Goal: Information Seeking & Learning: Learn about a topic

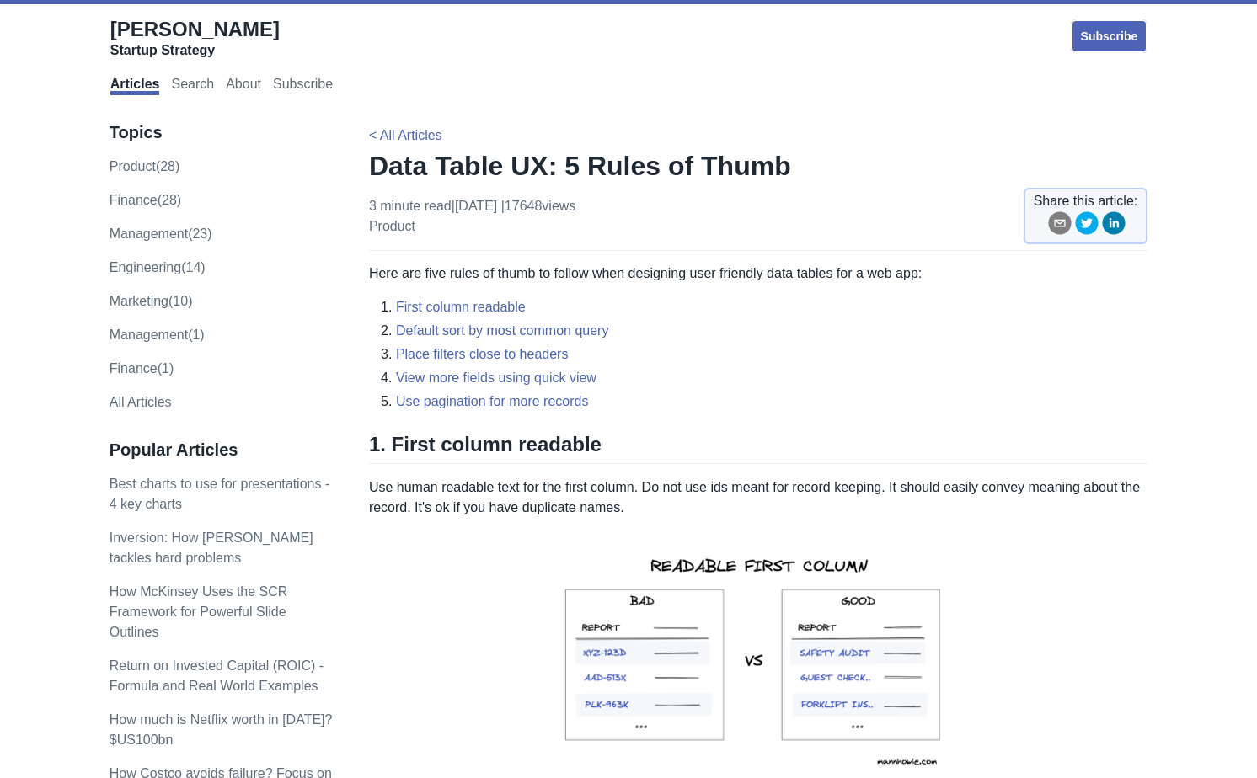
scroll to position [436, 0]
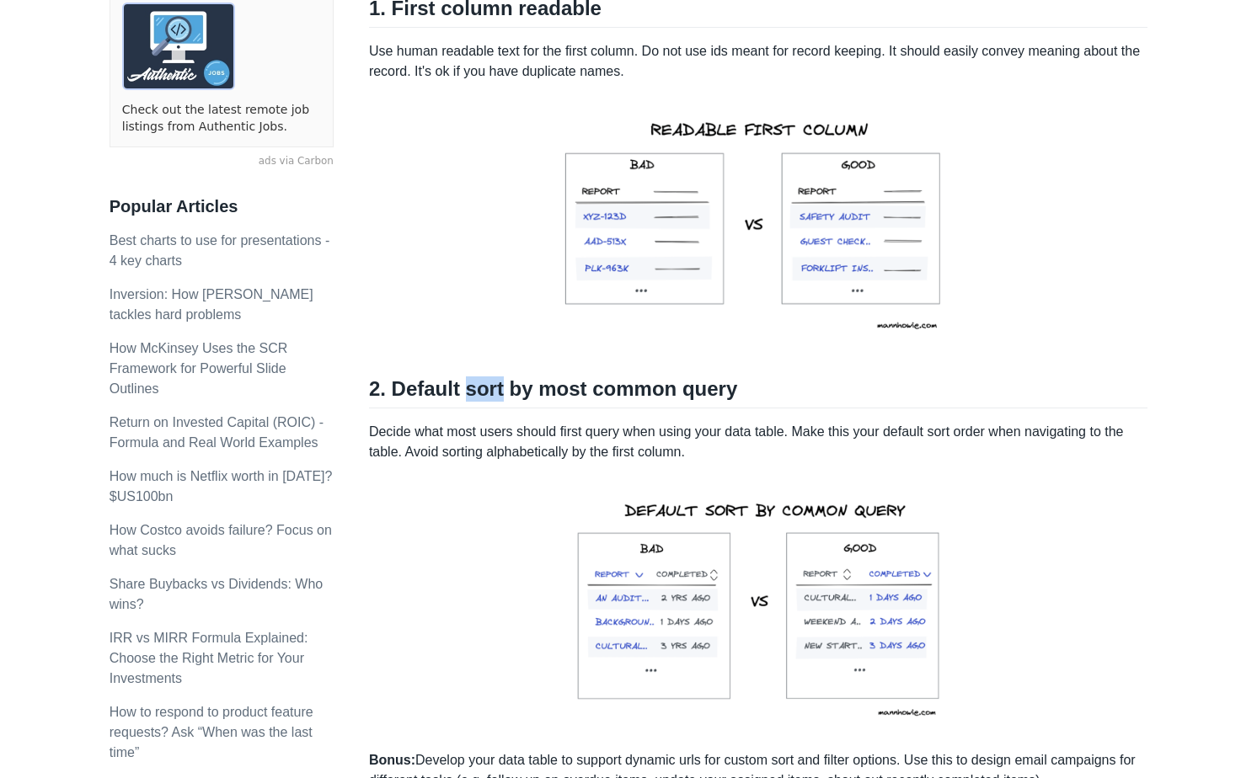
click at [639, 437] on p "Decide what most users should first query when using your data table. Make this…" at bounding box center [758, 442] width 778 height 40
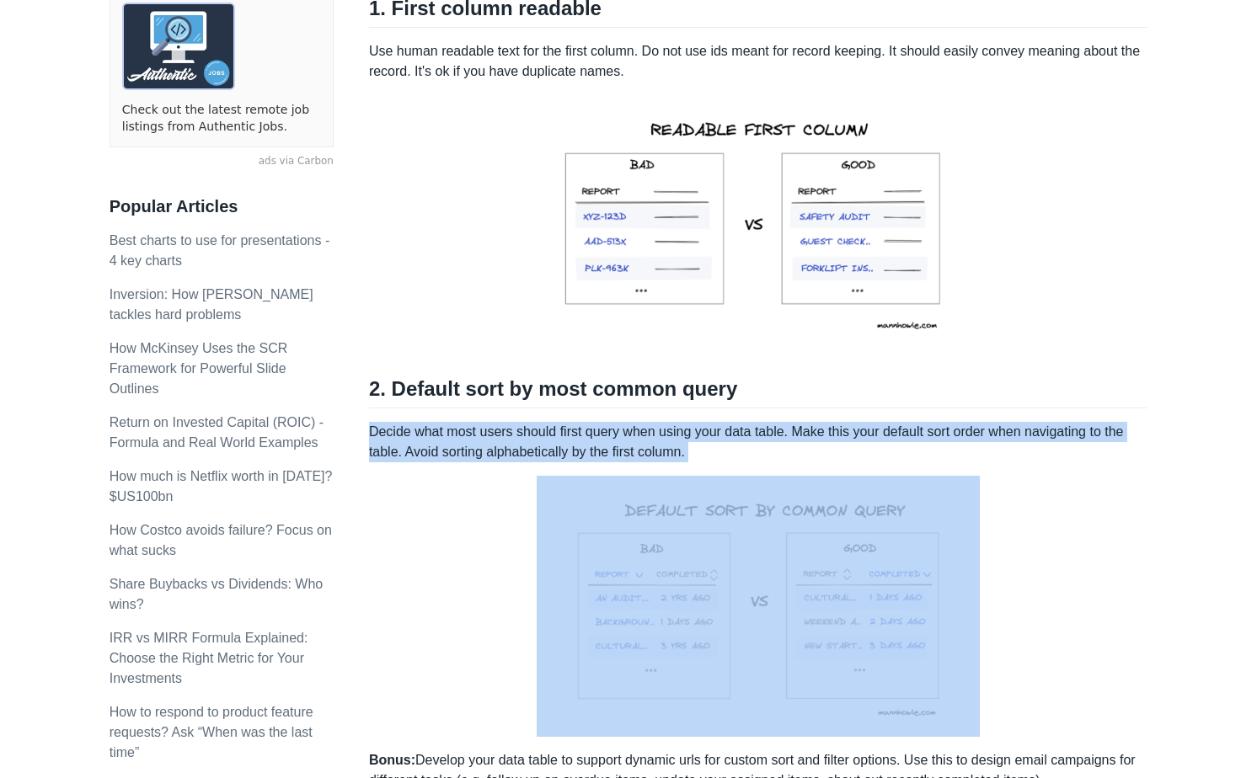
click at [657, 443] on p "Decide what most users should first query when using your data table. Make this…" at bounding box center [758, 442] width 778 height 40
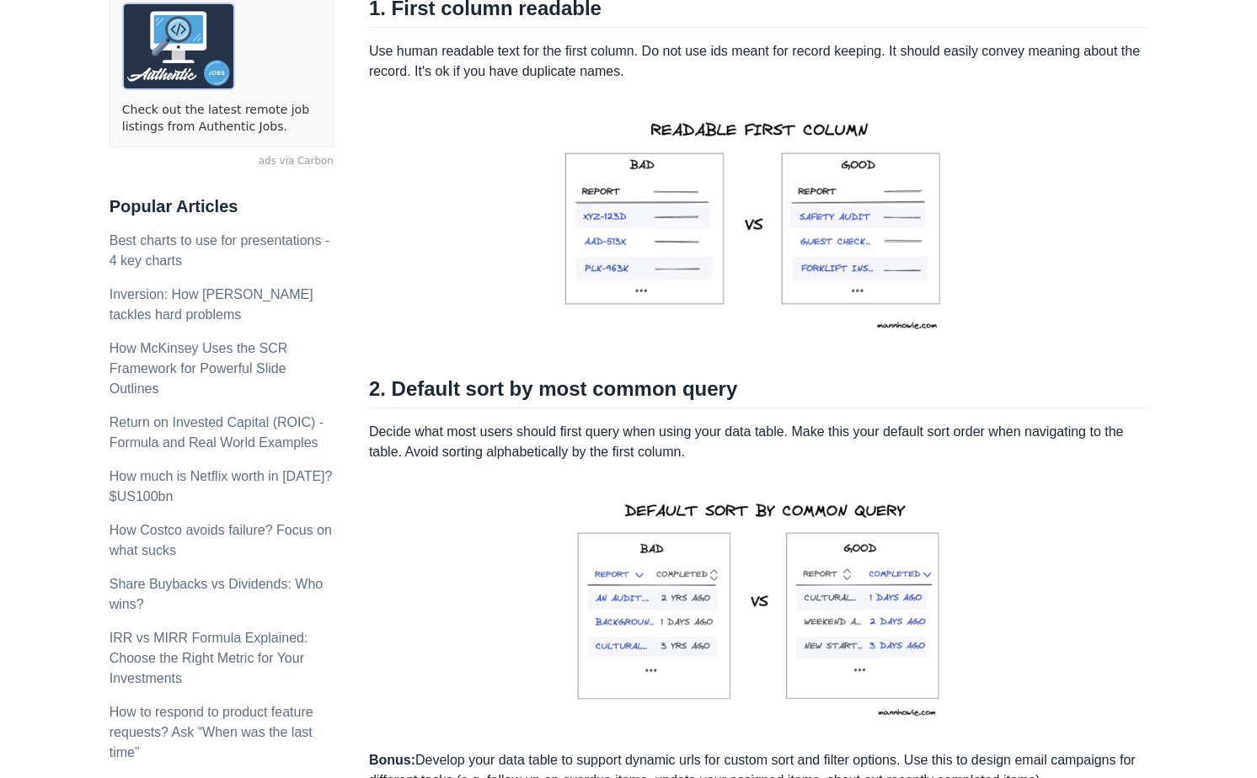
click at [657, 443] on p "Decide what most users should first query when using your data table. Make this…" at bounding box center [758, 442] width 778 height 40
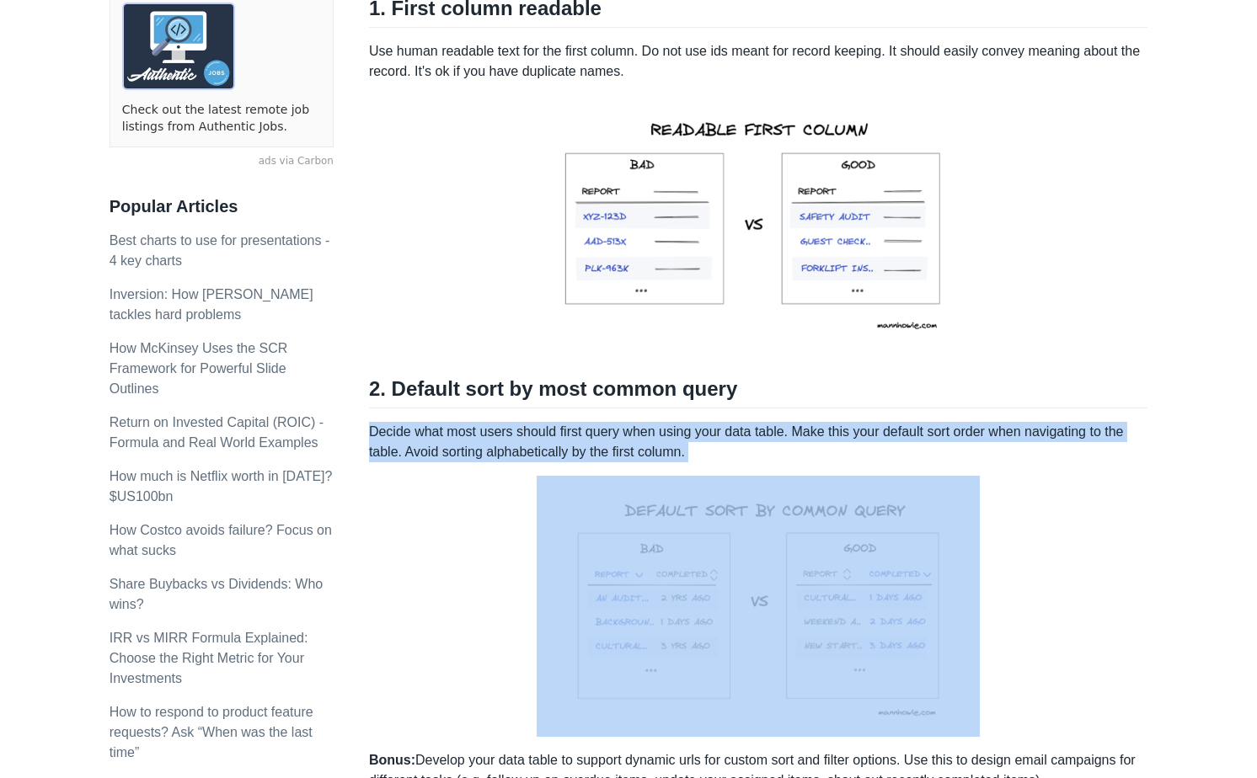
click at [688, 447] on p "Decide what most users should first query when using your data table. Make this…" at bounding box center [758, 442] width 778 height 40
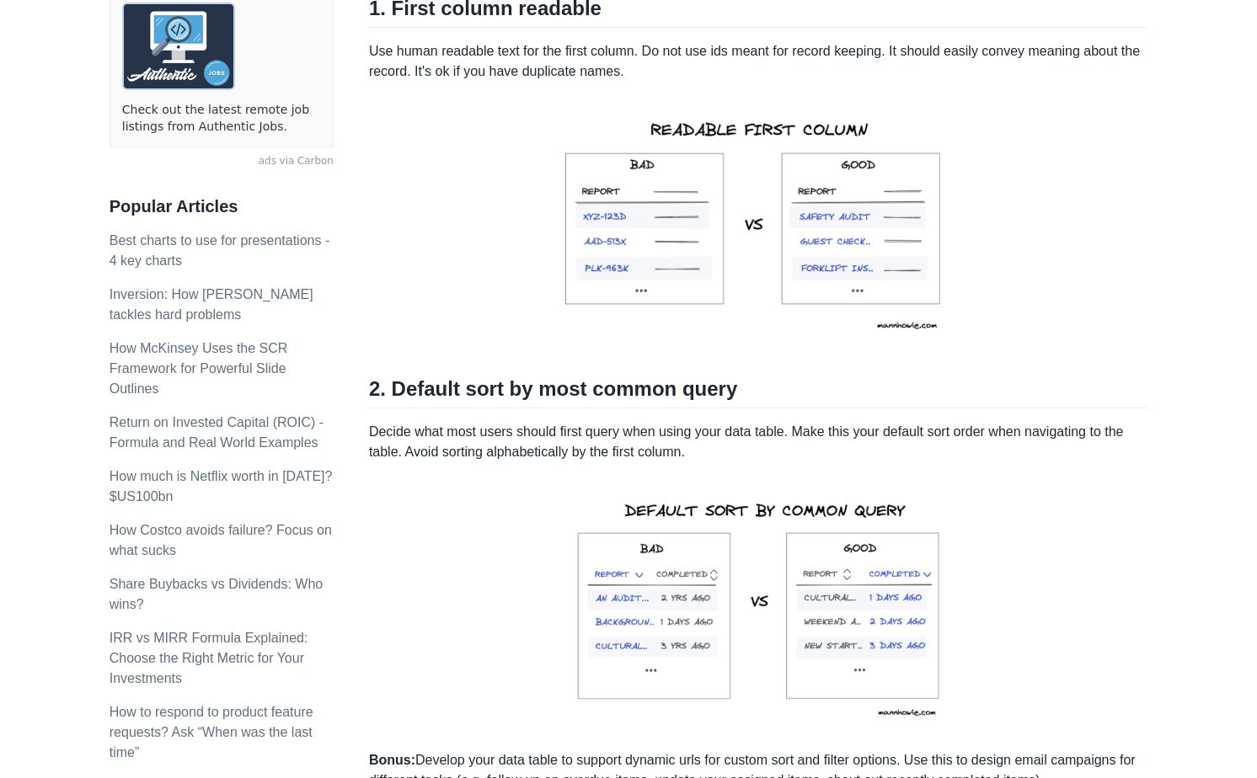
click at [688, 447] on p "Decide what most users should first query when using your data table. Make this…" at bounding box center [758, 442] width 778 height 40
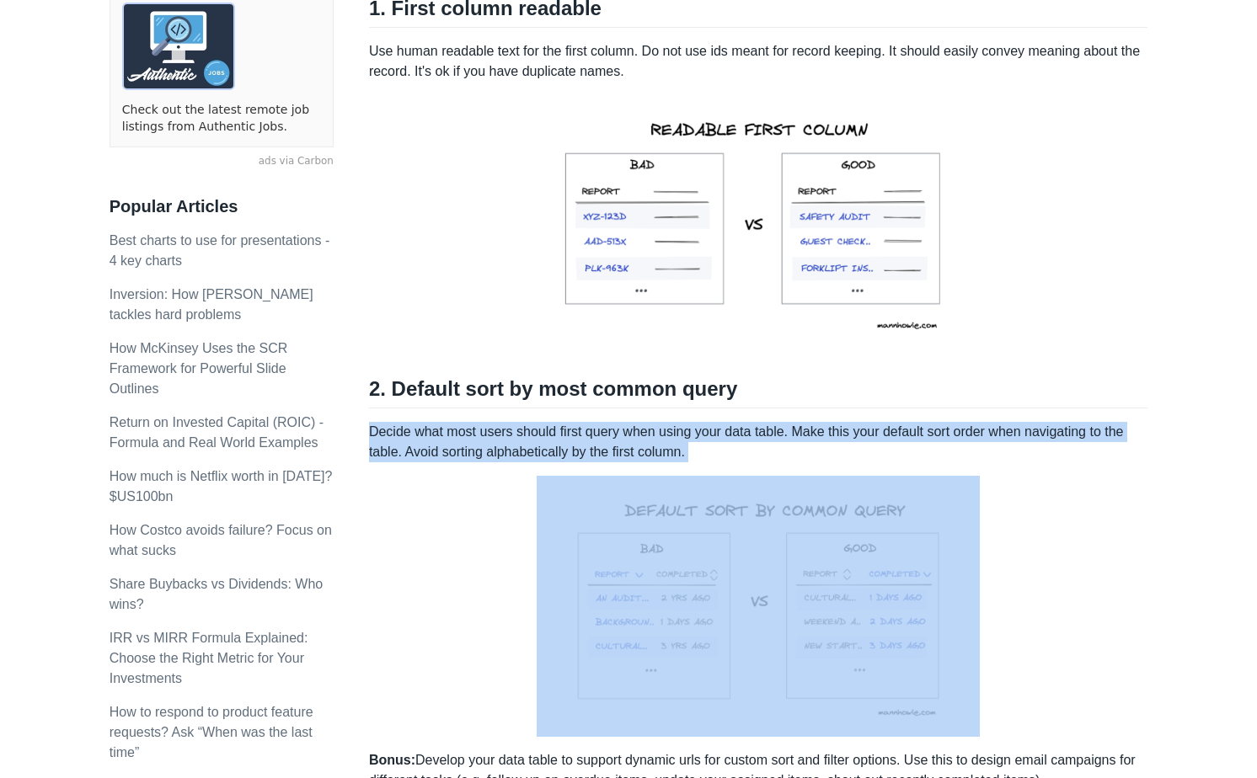
click at [711, 447] on p "Decide what most users should first query when using your data table. Make this…" at bounding box center [758, 442] width 778 height 40
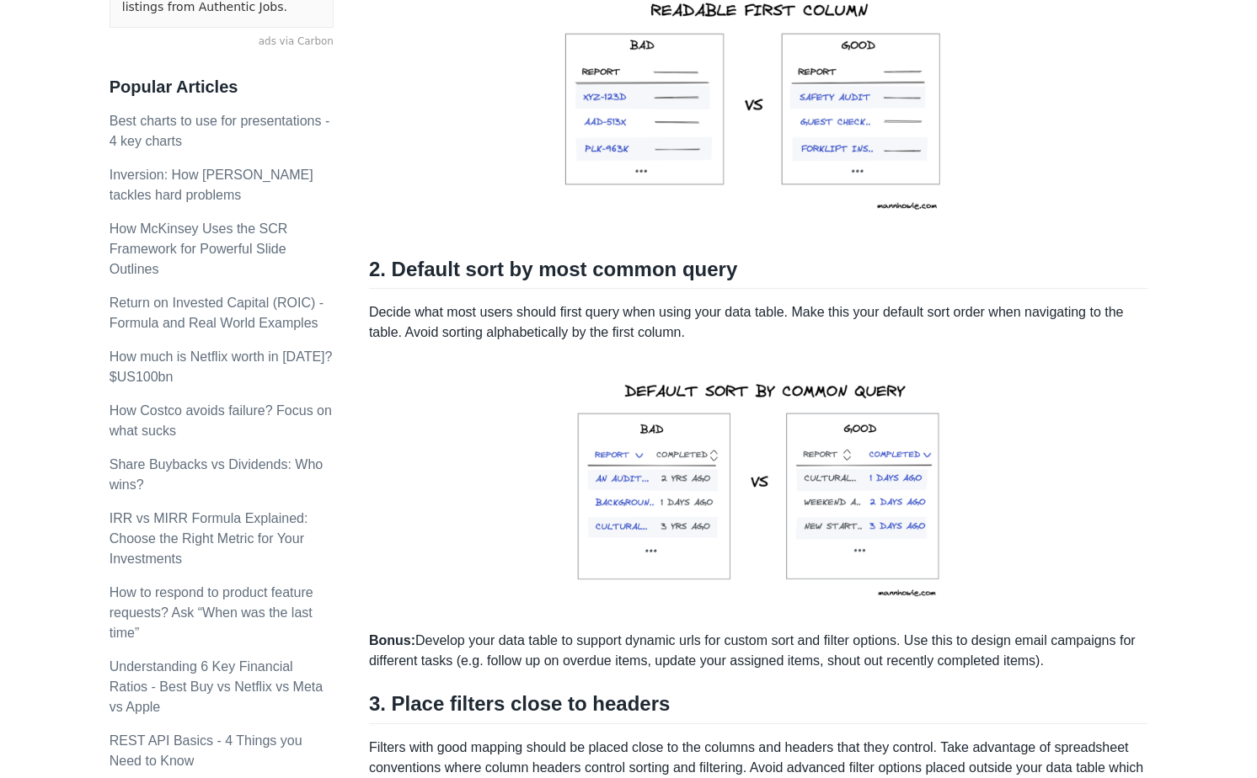
scroll to position [563, 0]
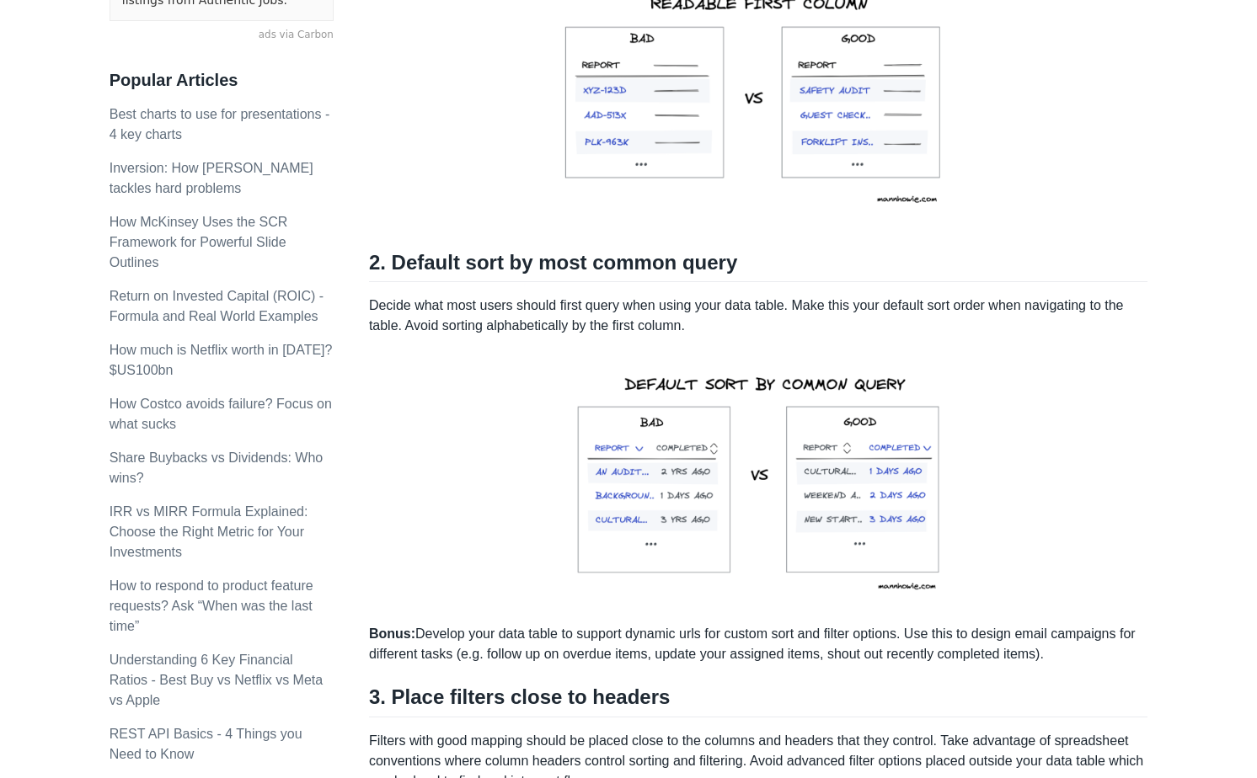
click at [726, 315] on p "Decide what most users should first query when using your data table. Make this…" at bounding box center [758, 316] width 778 height 40
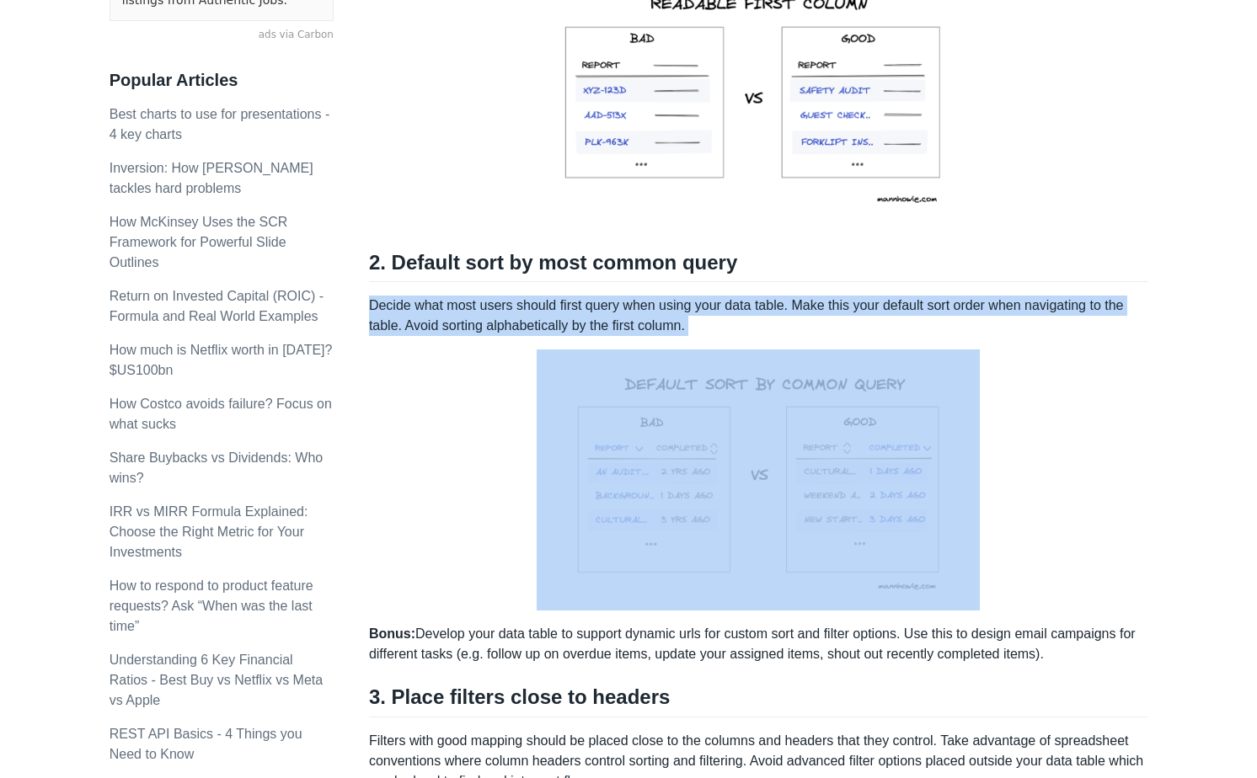
click at [732, 319] on p "Decide what most users should first query when using your data table. Make this…" at bounding box center [758, 316] width 778 height 40
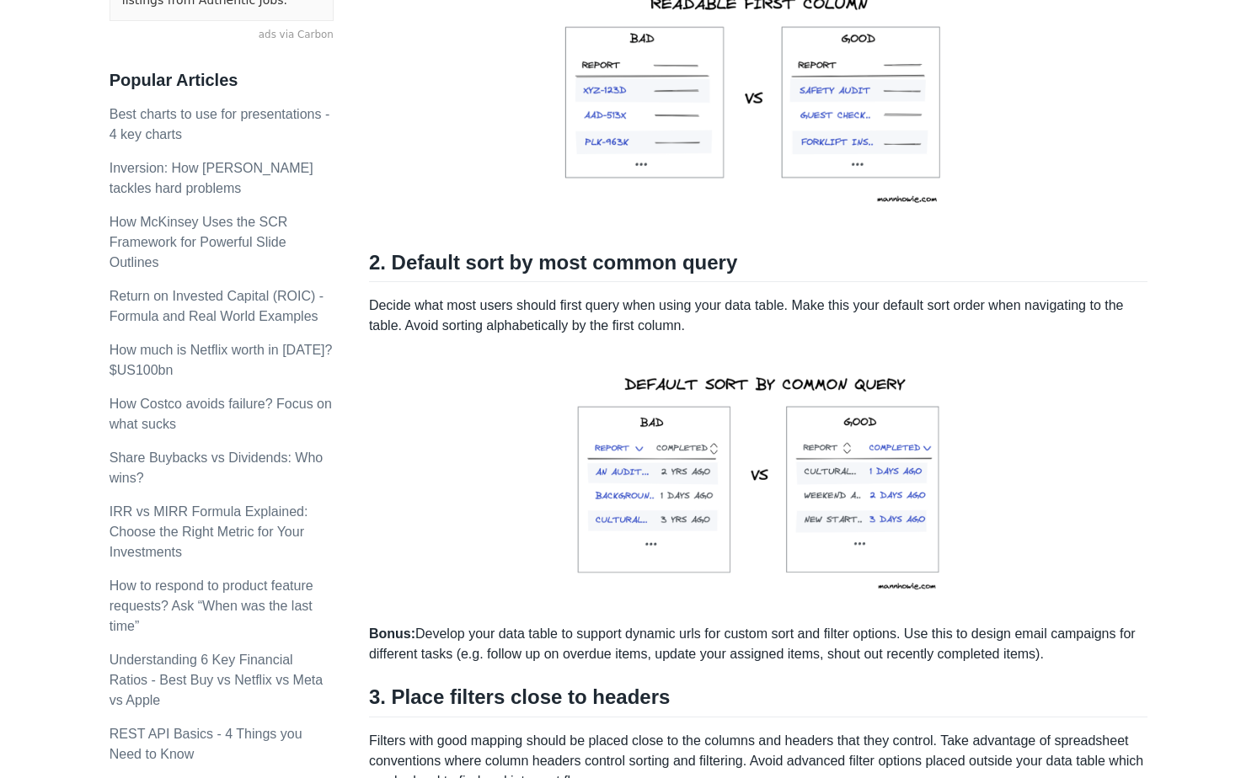
click at [732, 319] on p "Decide what most users should first query when using your data table. Make this…" at bounding box center [758, 316] width 778 height 40
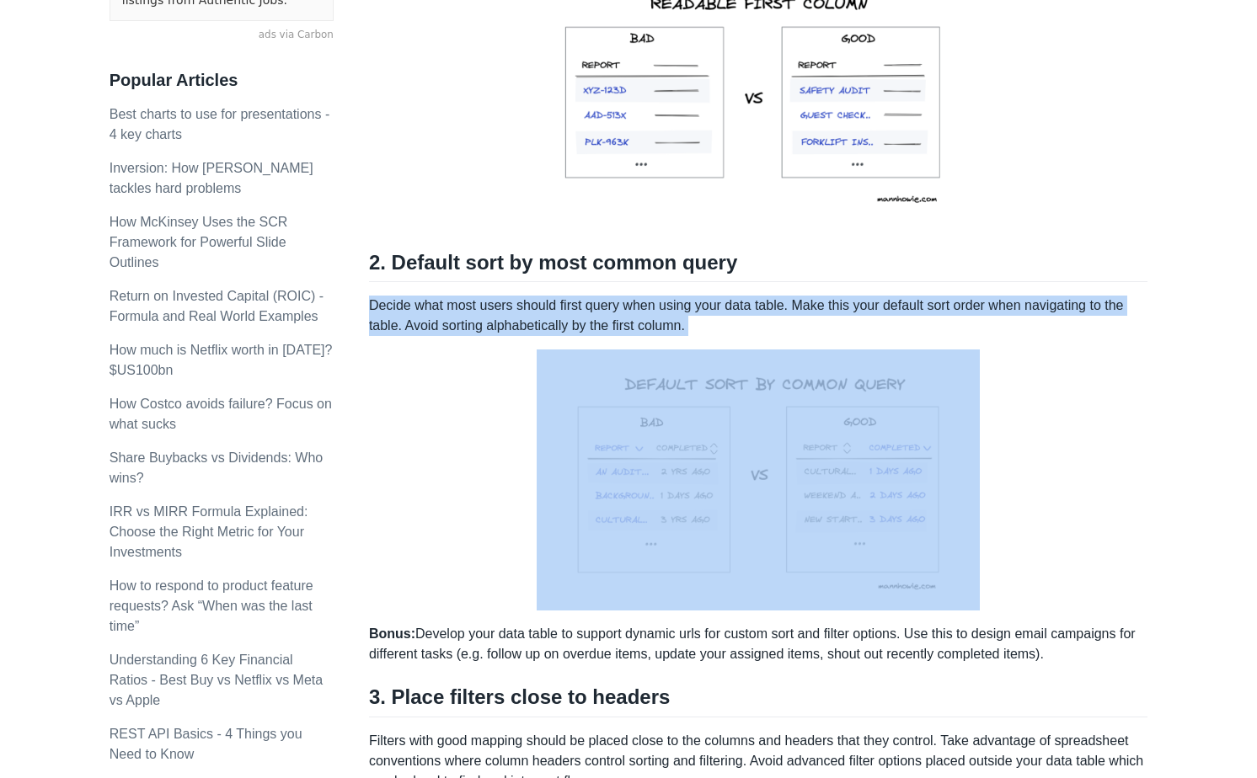
click at [732, 319] on p "Decide what most users should first query when using your data table. Make this…" at bounding box center [758, 316] width 778 height 40
click at [751, 323] on p "Decide what most users should first query when using your data table. Make this…" at bounding box center [758, 316] width 778 height 40
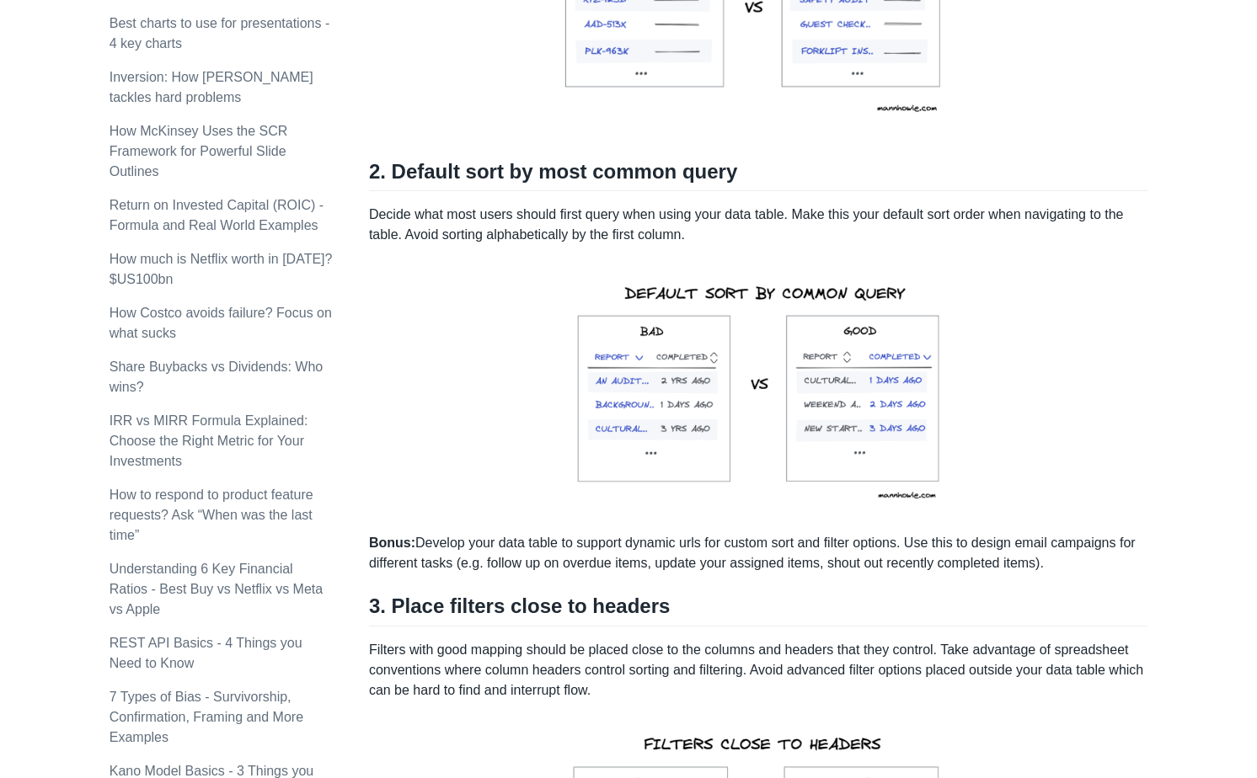
scroll to position [660, 0]
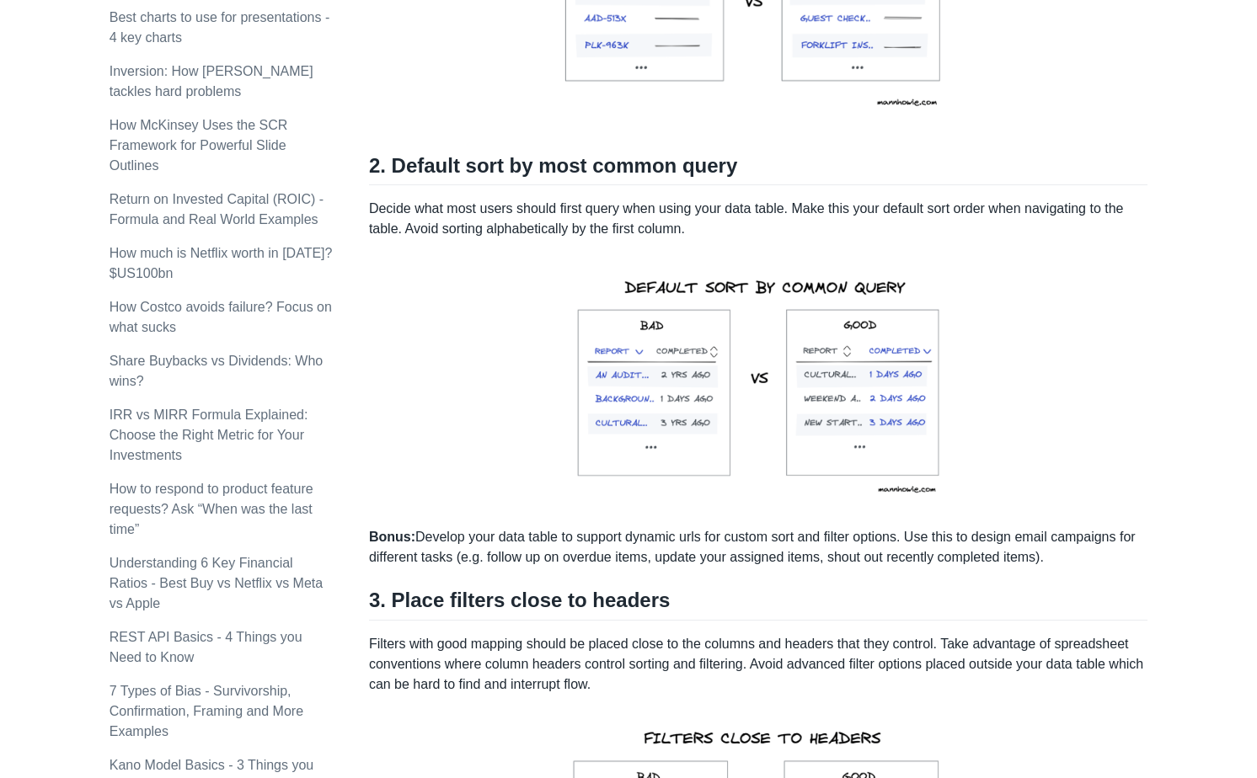
click at [570, 566] on p "Bonus: Develop your data table to support dynamic urls for custom sort and filt…" at bounding box center [758, 547] width 778 height 40
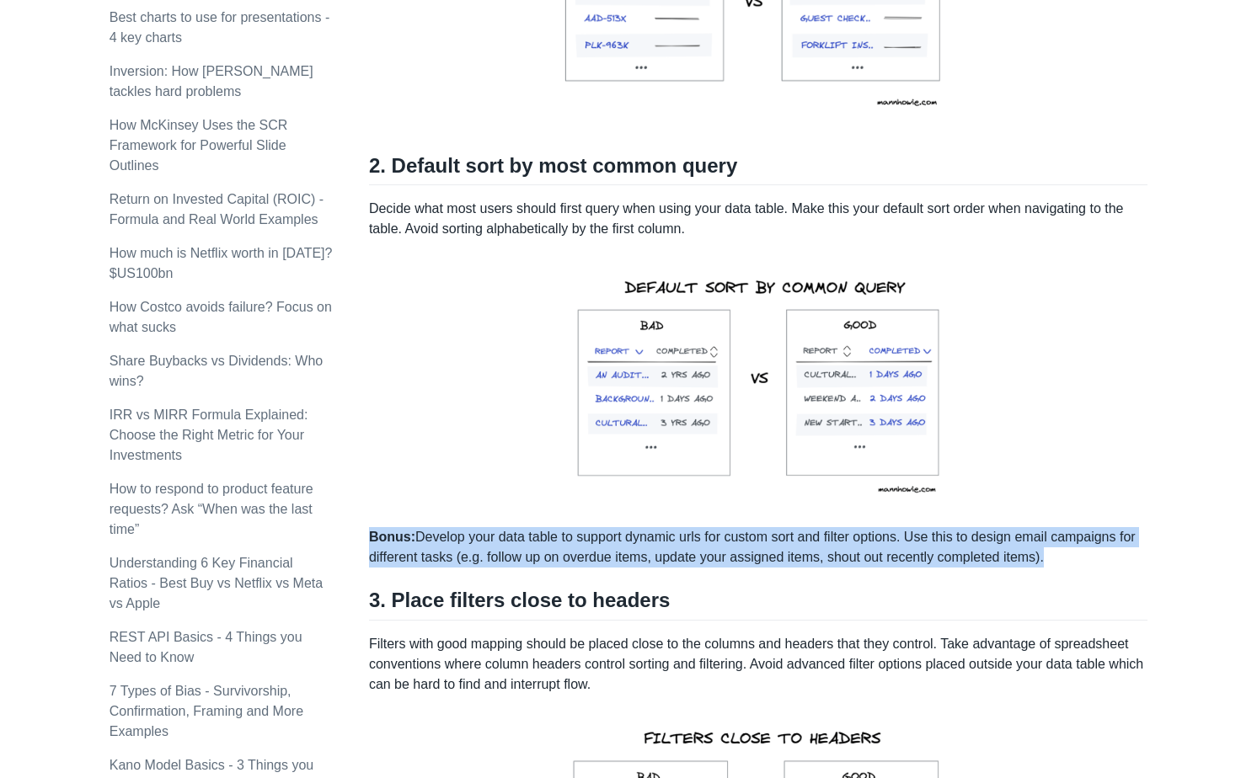
click at [585, 567] on p "Bonus: Develop your data table to support dynamic urls for custom sort and filt…" at bounding box center [758, 547] width 778 height 40
